Goal: Use online tool/utility: Utilize a website feature to perform a specific function

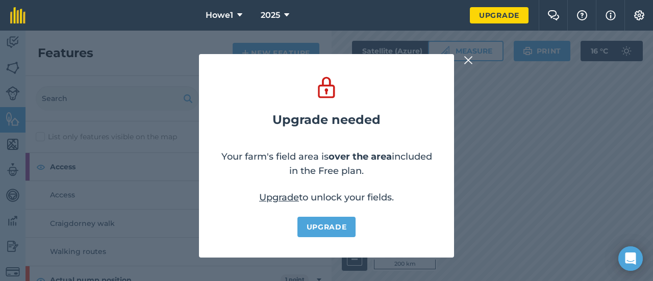
click at [468, 63] on img at bounding box center [467, 60] width 9 height 12
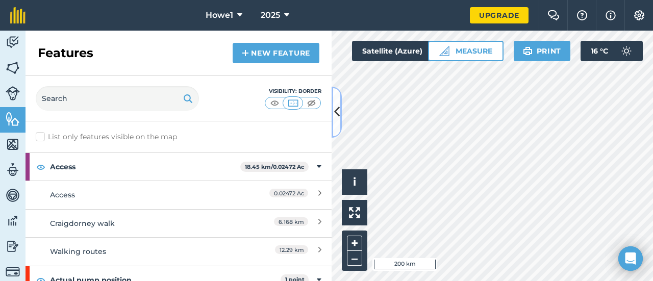
click at [338, 122] on button at bounding box center [336, 112] width 10 height 51
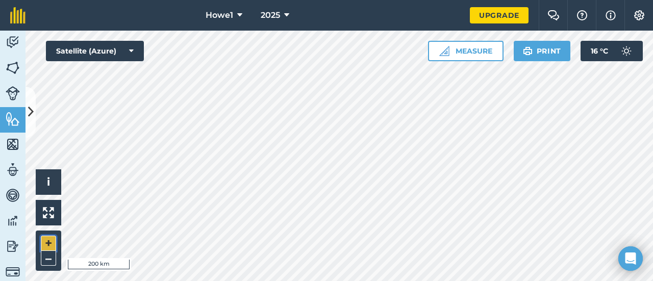
click at [48, 245] on button "+" at bounding box center [48, 243] width 15 height 15
click at [50, 246] on button "+" at bounding box center [48, 243] width 15 height 15
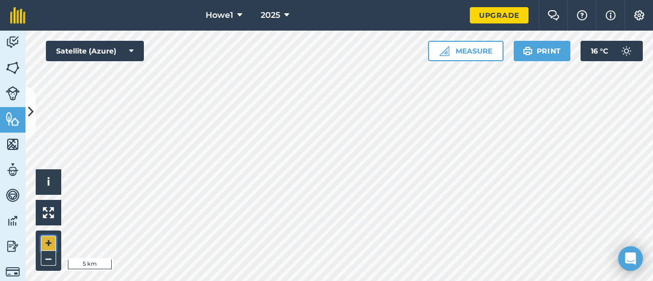
click at [50, 246] on button "+" at bounding box center [48, 243] width 15 height 15
click at [51, 243] on button "+" at bounding box center [48, 243] width 15 height 15
click at [54, 238] on button "+" at bounding box center [48, 243] width 15 height 15
click at [471, 54] on button "Measure" at bounding box center [465, 51] width 75 height 20
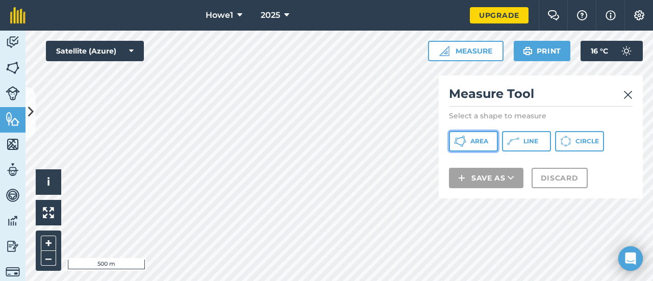
click at [485, 141] on span "Area" at bounding box center [479, 141] width 18 height 8
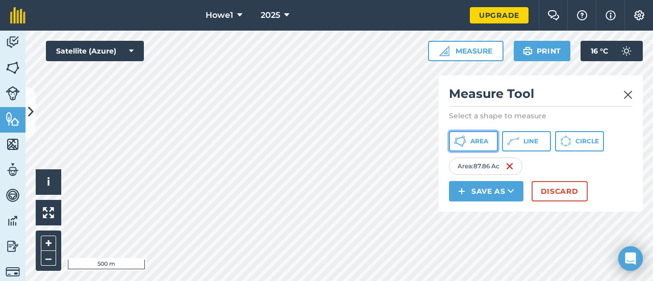
click at [474, 142] on span "Area" at bounding box center [479, 141] width 18 height 8
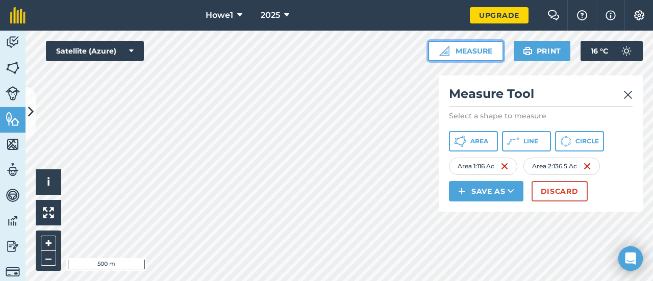
click at [460, 53] on button "Measure" at bounding box center [465, 51] width 75 height 20
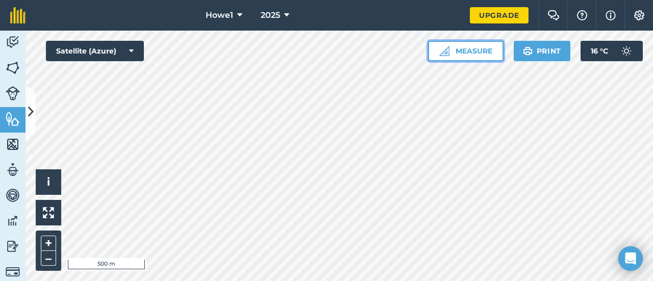
click at [467, 54] on button "Measure" at bounding box center [465, 51] width 75 height 20
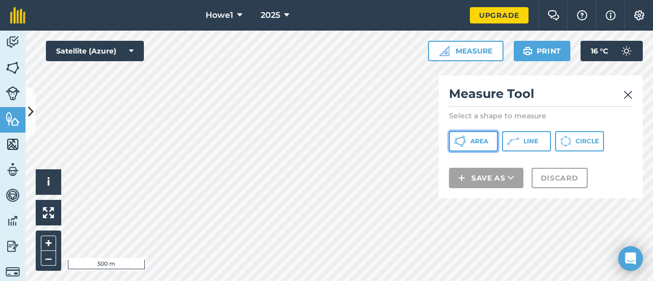
click at [471, 138] on span "Area" at bounding box center [479, 141] width 18 height 8
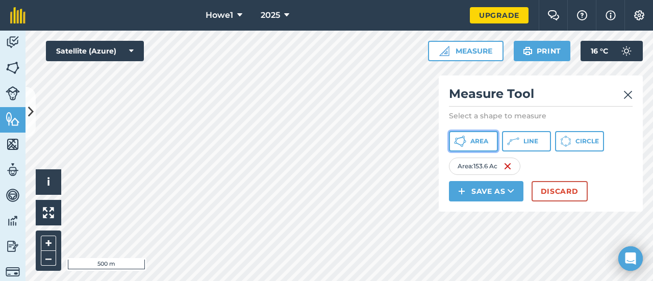
click at [481, 145] on span "Area" at bounding box center [479, 141] width 18 height 8
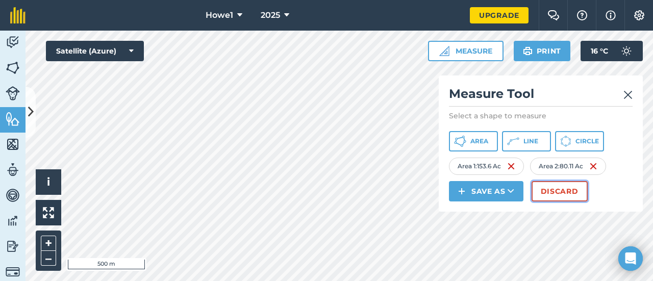
click at [547, 188] on button "Discard" at bounding box center [559, 191] width 56 height 20
